Goal: Information Seeking & Learning: Find contact information

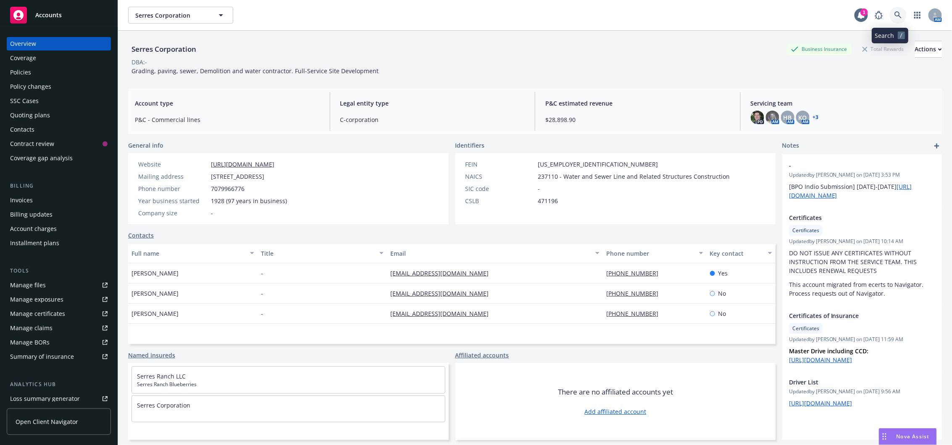
click at [890, 13] on link at bounding box center [898, 15] width 17 height 17
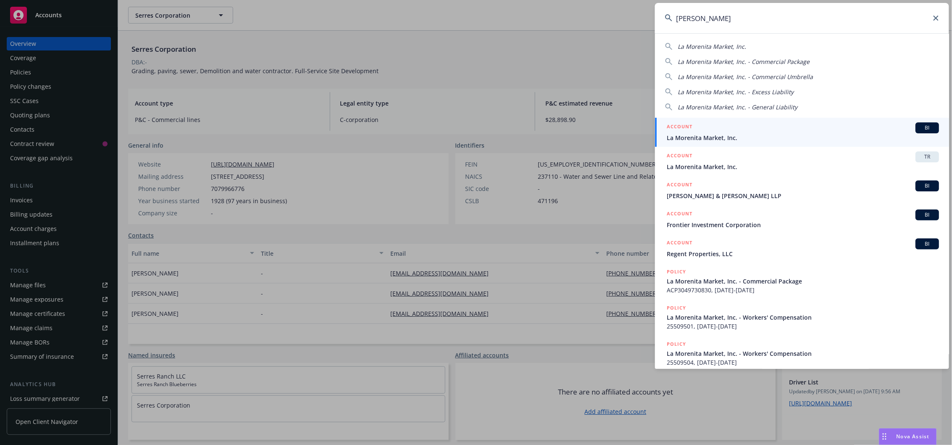
type input "la moren"
click at [784, 136] on span "La Morenita Market, Inc." at bounding box center [803, 137] width 272 height 9
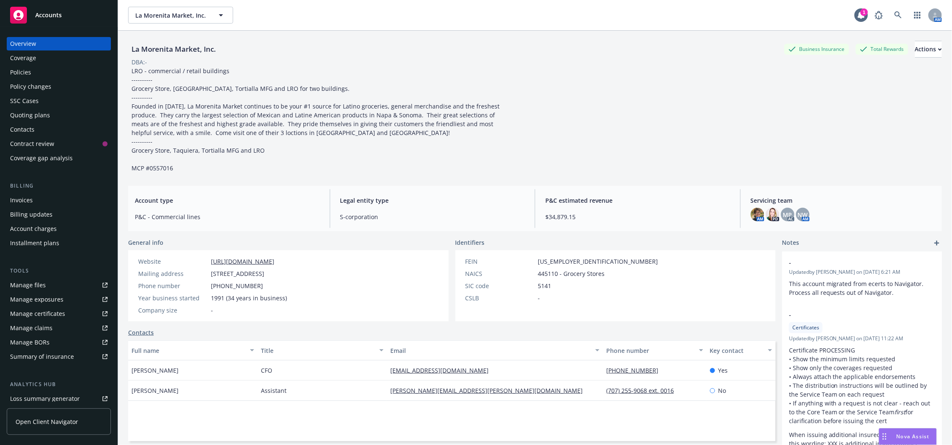
click at [42, 120] on div "Quoting plans" at bounding box center [30, 114] width 40 height 13
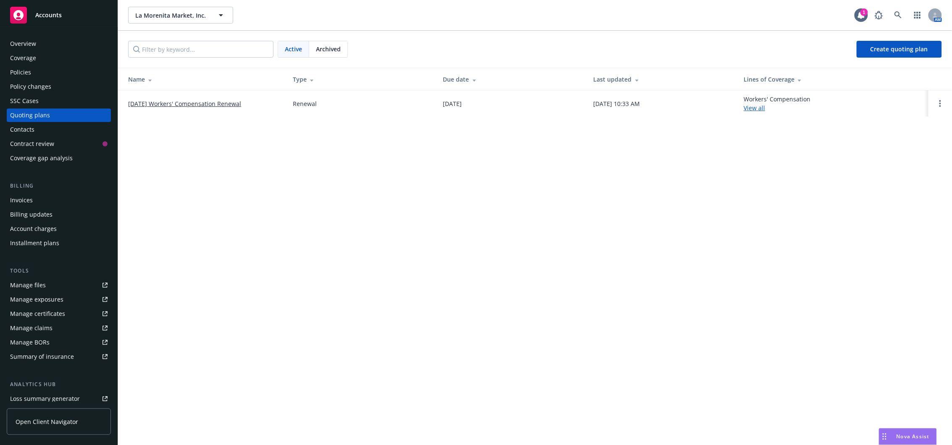
click at [216, 103] on link "08/29/25 Workers' Compensation Renewal" at bounding box center [184, 103] width 113 height 9
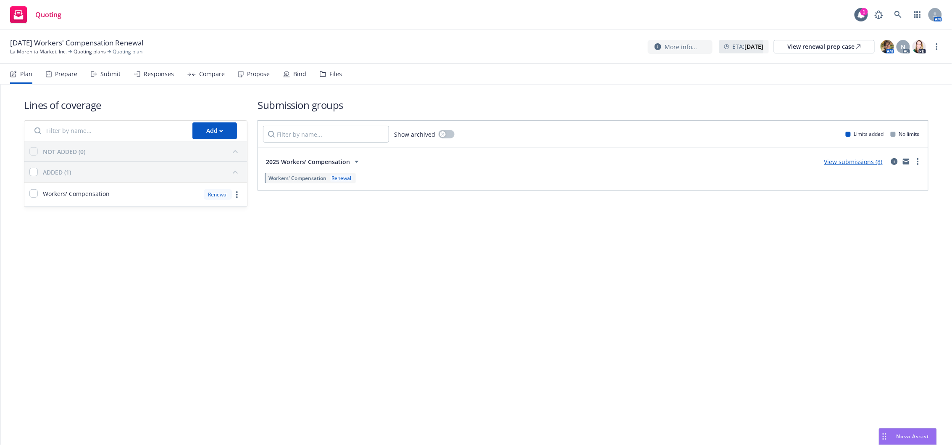
click at [108, 76] on div "Submit" at bounding box center [110, 74] width 20 height 7
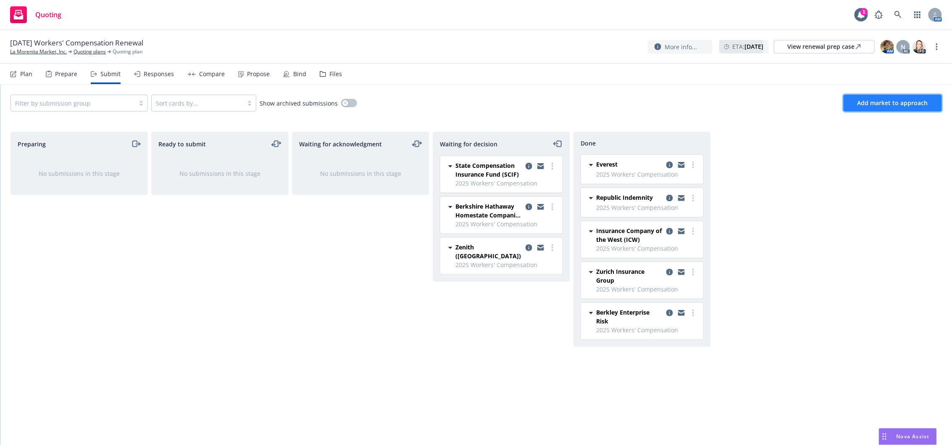
click at [905, 103] on span "Add market to approach" at bounding box center [893, 103] width 71 height 8
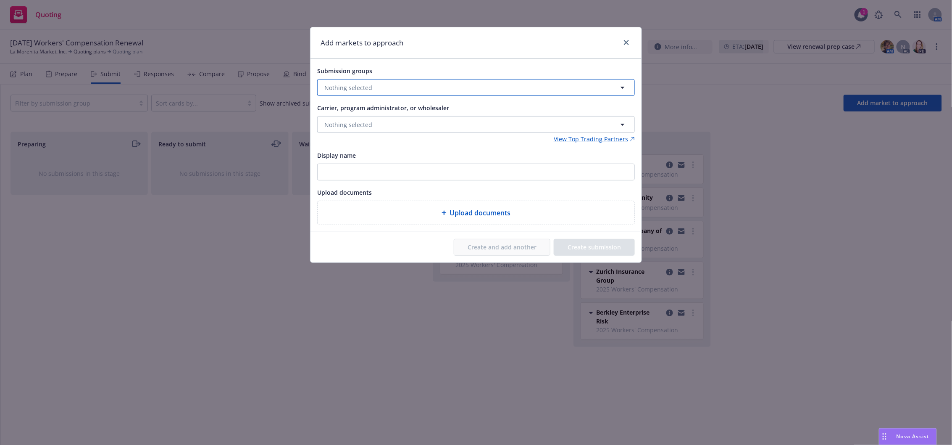
click at [376, 88] on button "Nothing selected" at bounding box center [476, 87] width 318 height 17
click at [389, 135] on span "Workers' Compensation" at bounding box center [382, 137] width 84 height 9
checkbox input "true"
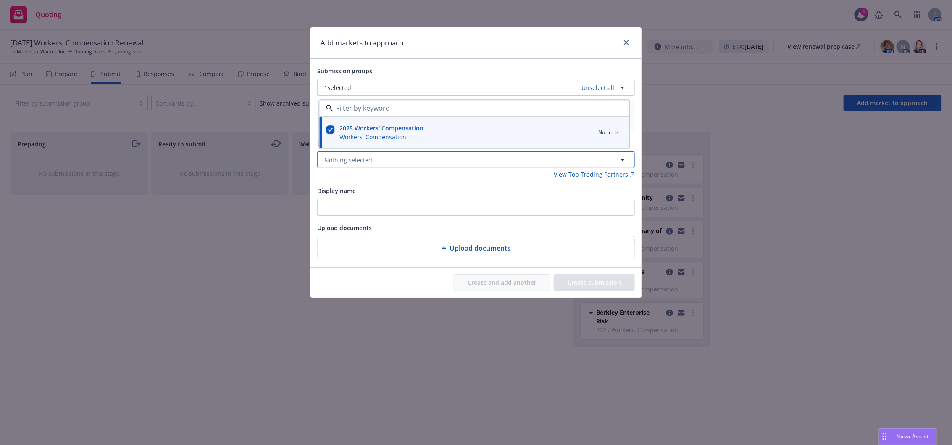
click at [366, 165] on button "Nothing selected" at bounding box center [476, 159] width 318 height 17
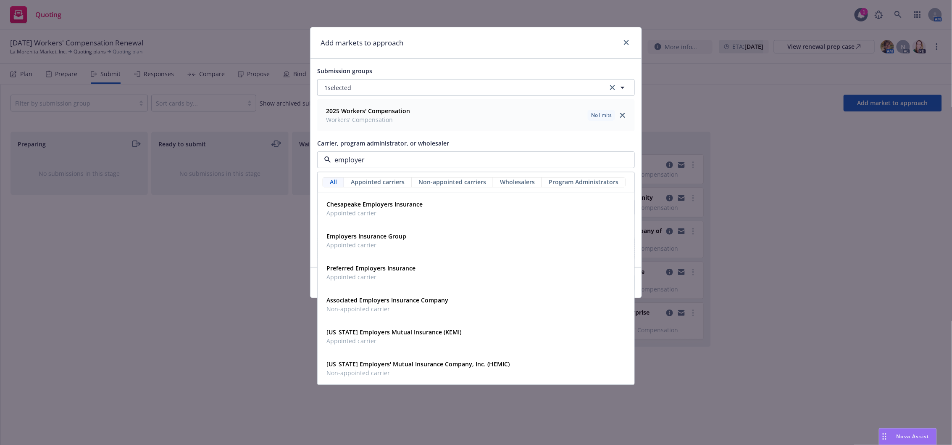
type input "employers"
click at [360, 246] on span "Appointed carrier" at bounding box center [366, 245] width 80 height 9
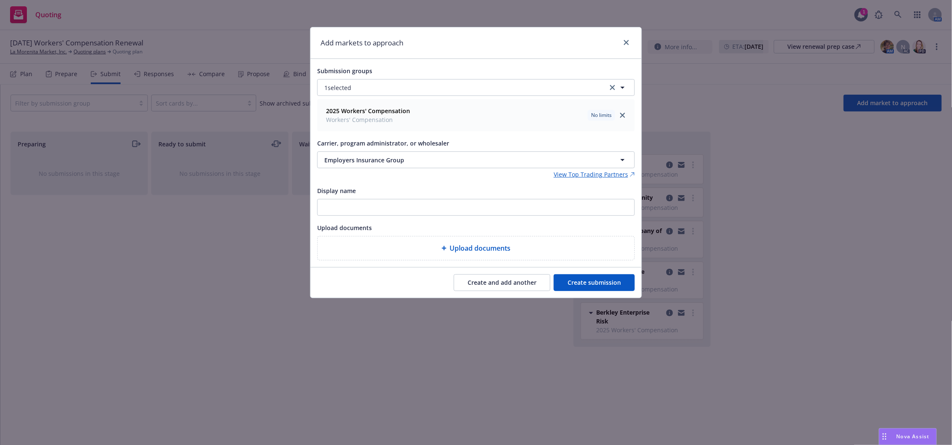
click at [595, 284] on button "Create submission" at bounding box center [594, 282] width 81 height 17
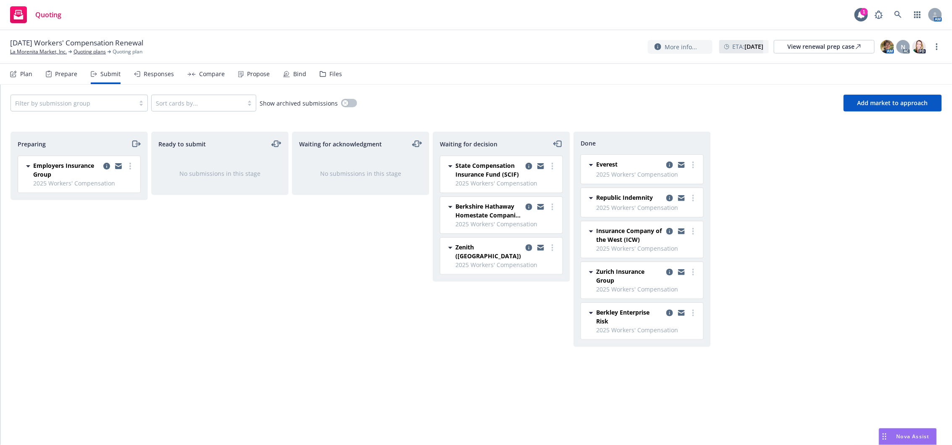
drag, startPoint x: 140, startPoint y: 142, endPoint x: 140, endPoint y: 153, distance: 10.5
click at [140, 143] on icon "moveRight" at bounding box center [136, 144] width 10 height 10
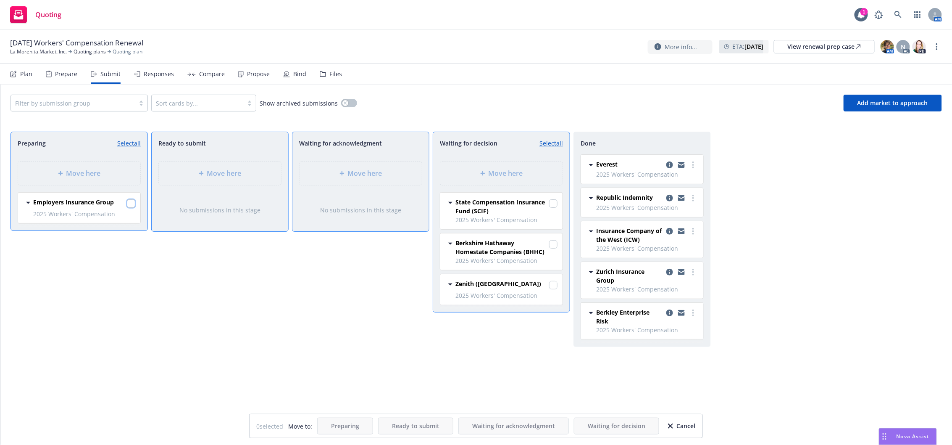
click at [133, 203] on input "checkbox" at bounding box center [131, 203] width 8 height 8
checkbox input "true"
click at [497, 166] on div "Move here" at bounding box center [501, 173] width 122 height 24
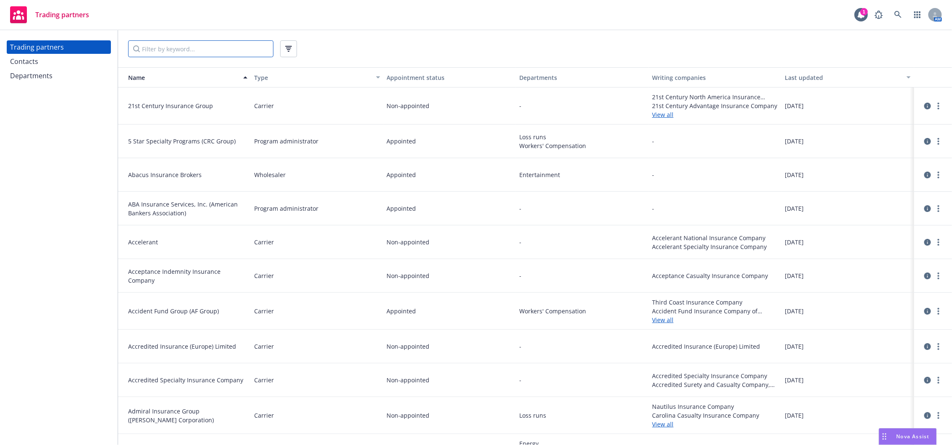
click at [223, 56] on input "Filter by keyword..." at bounding box center [200, 48] width 145 height 17
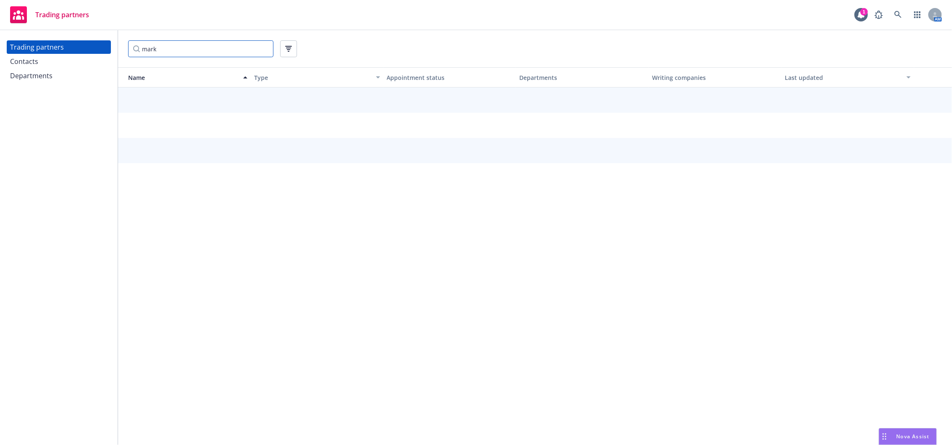
type input "mark"
click at [45, 66] on div "Contacts" at bounding box center [58, 61] width 97 height 13
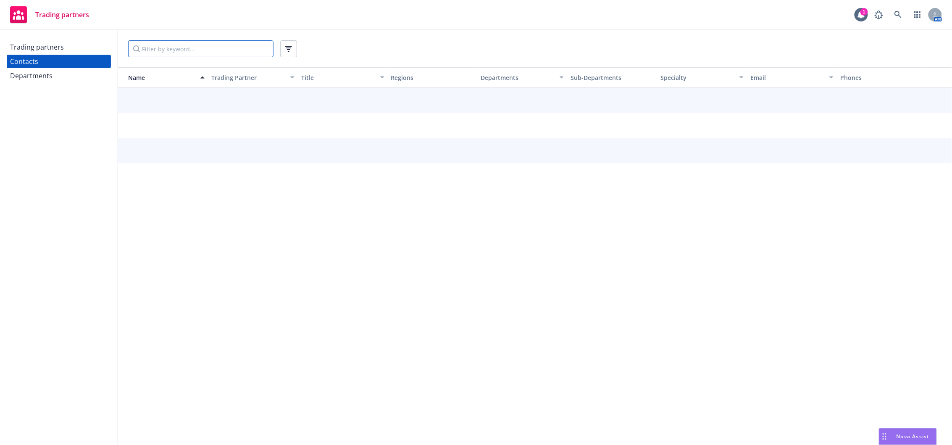
click at [173, 53] on input "Filter by keyword..." at bounding box center [200, 48] width 145 height 17
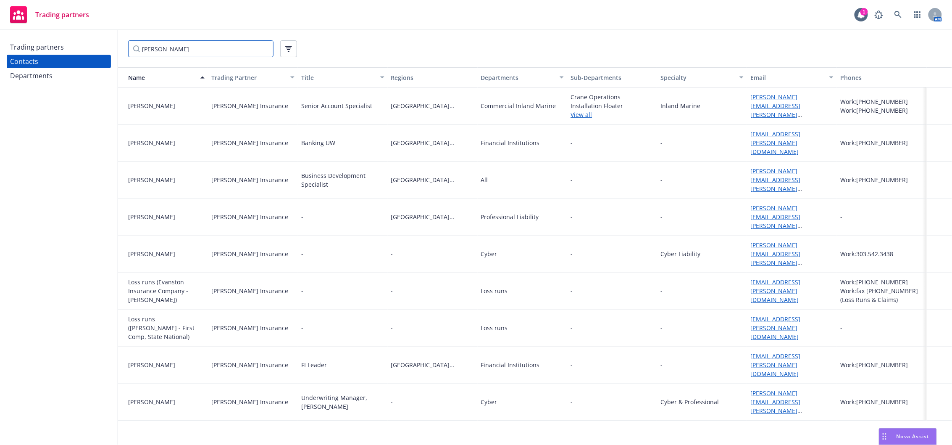
type input "[PERSON_NAME]"
